Goal: Navigation & Orientation: Find specific page/section

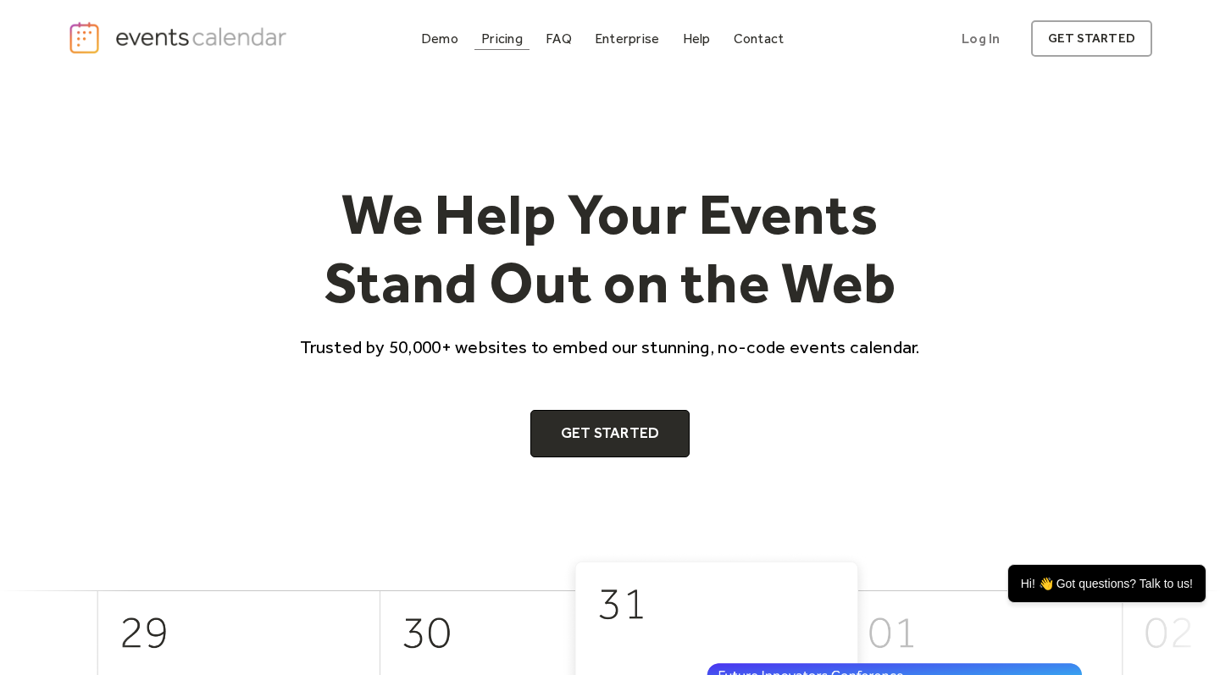
click at [510, 43] on div "Pricing" at bounding box center [502, 38] width 42 height 9
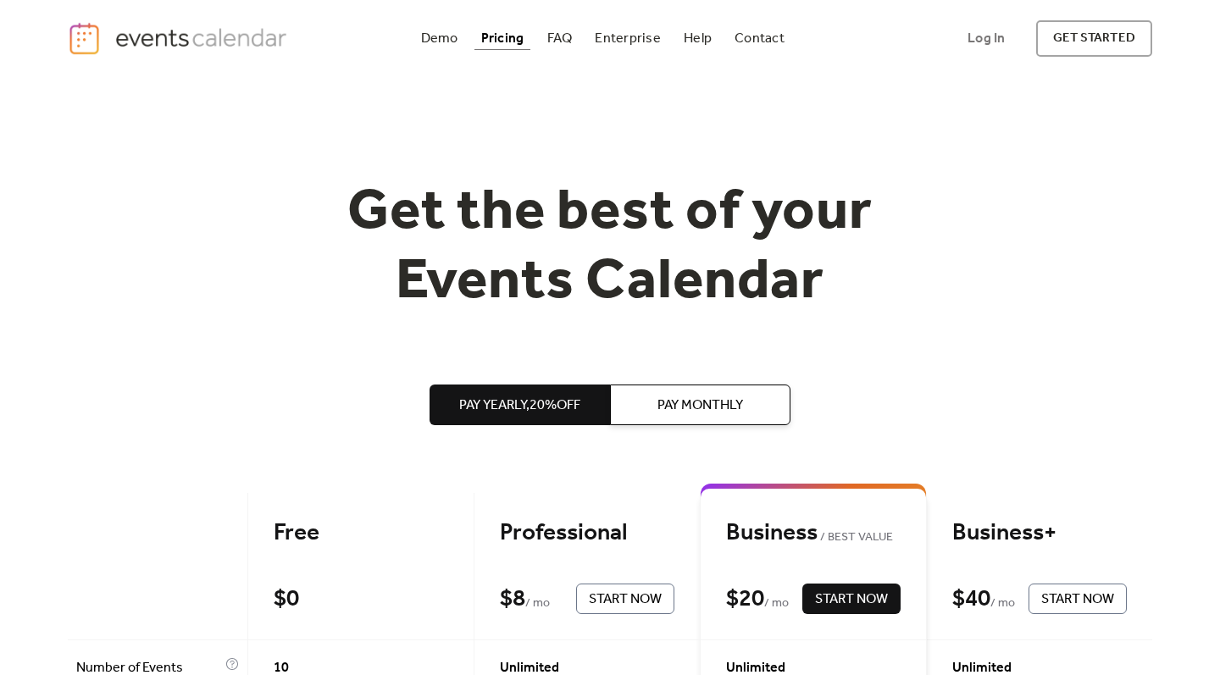
click at [239, 46] on img "home" at bounding box center [180, 38] width 224 height 35
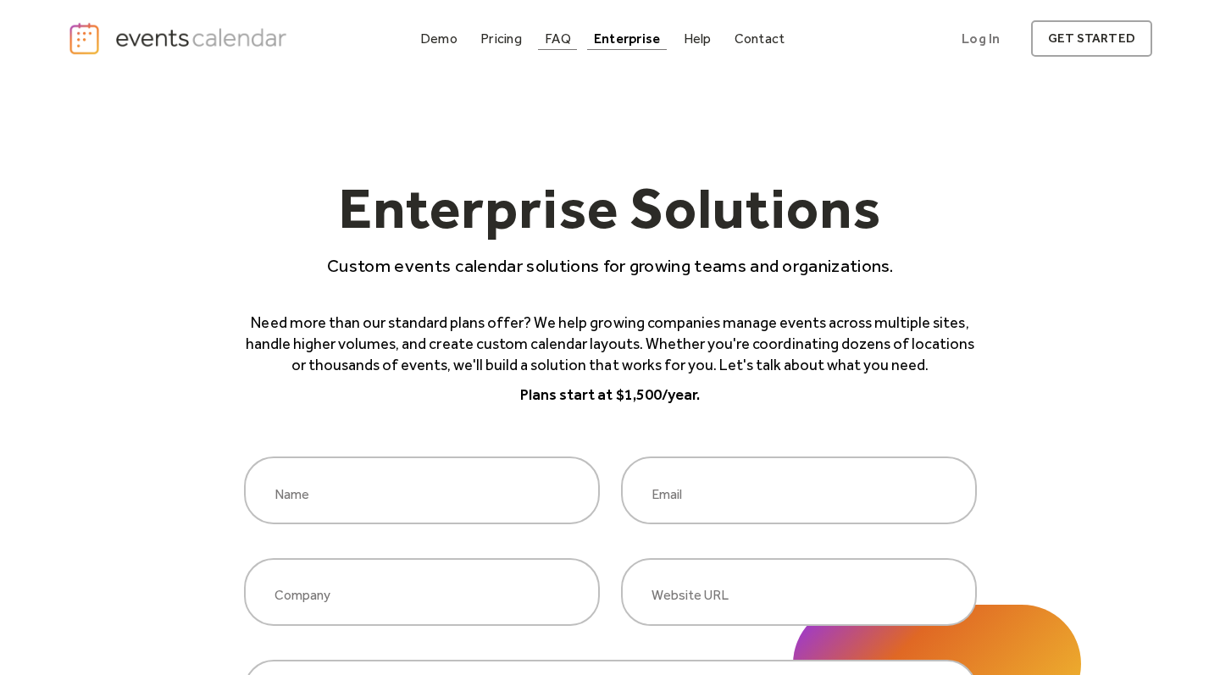
click at [563, 48] on link "FAQ" at bounding box center [558, 38] width 40 height 23
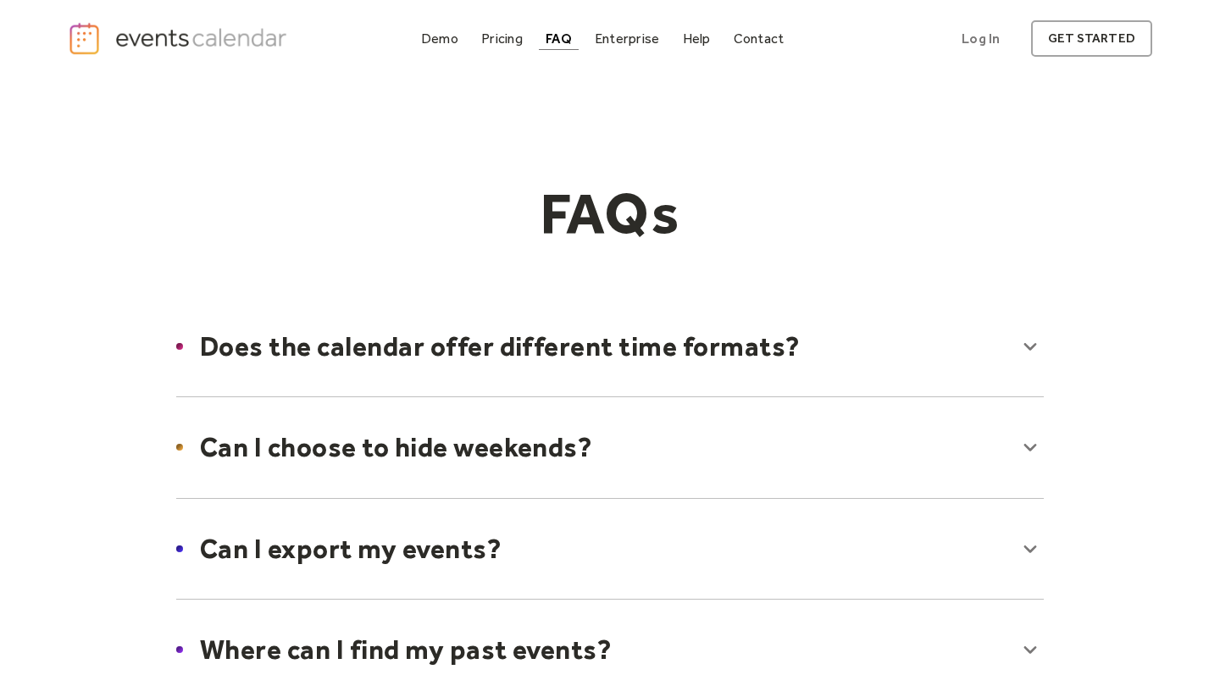
click at [579, 380] on div at bounding box center [610, 346] width 902 height 103
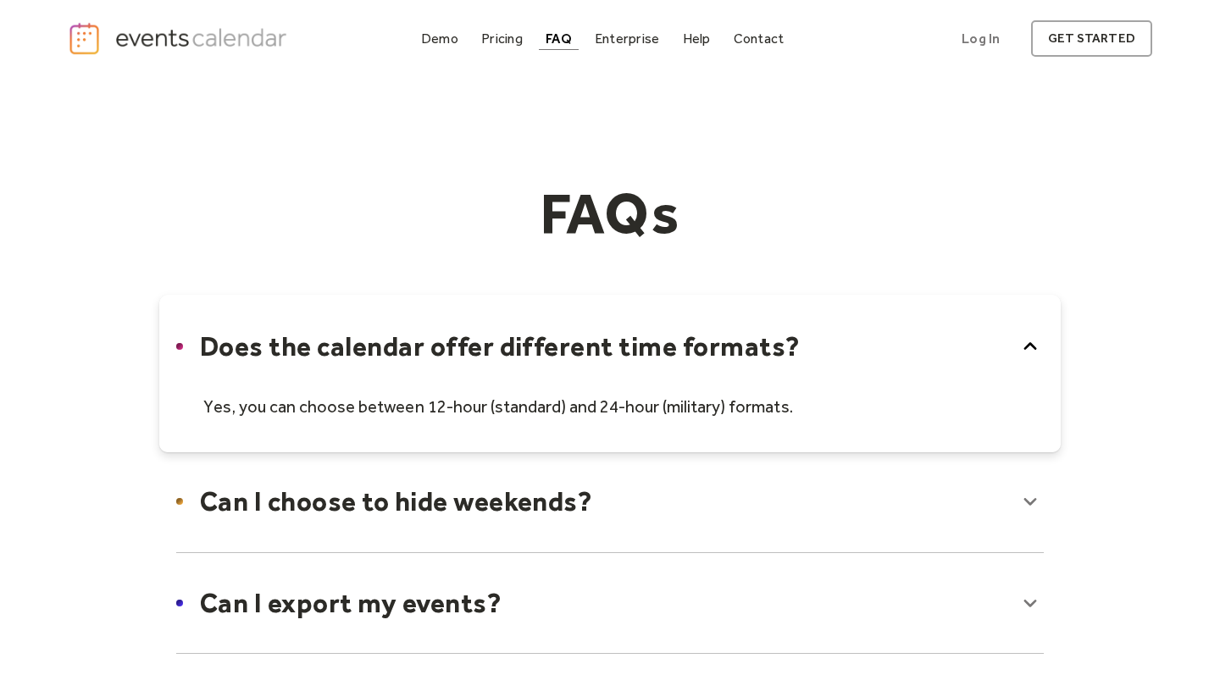
click at [579, 380] on div at bounding box center [610, 374] width 902 height 158
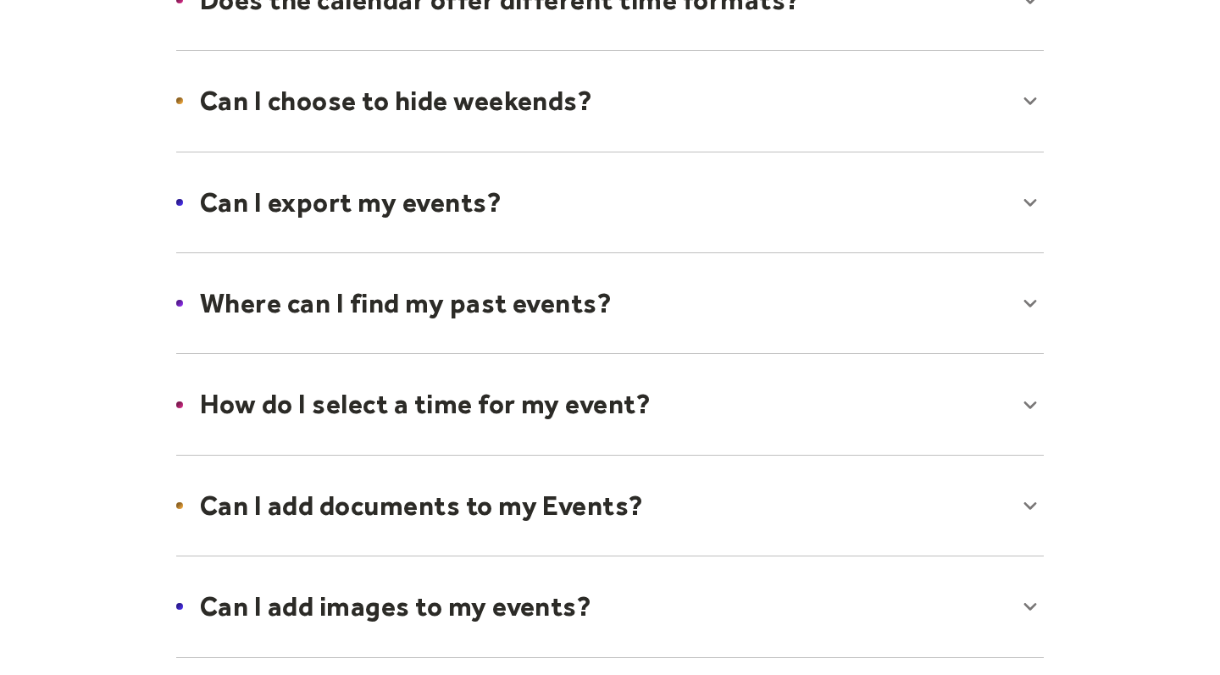
scroll to position [346, 0]
